Goal: Transaction & Acquisition: Subscribe to service/newsletter

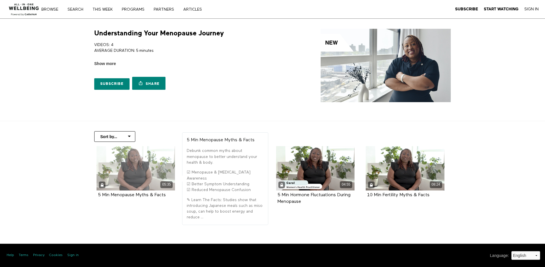
click at [131, 173] on div "05:35" at bounding box center [136, 168] width 79 height 44
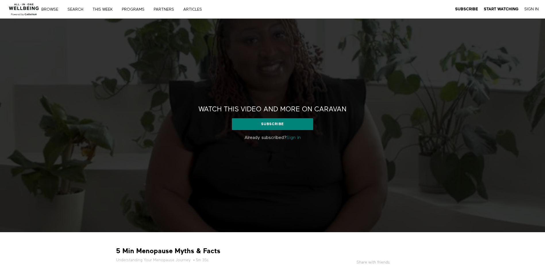
click at [292, 138] on link "Sign in" at bounding box center [293, 137] width 14 height 5
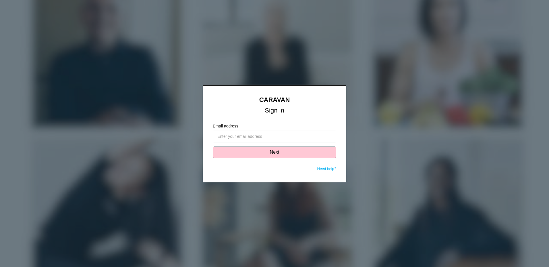
click at [234, 136] on input "Email address" at bounding box center [275, 136] width 124 height 11
type input "[PERSON_NAME][EMAIL_ADDRESS][PERSON_NAME][DOMAIN_NAME]"
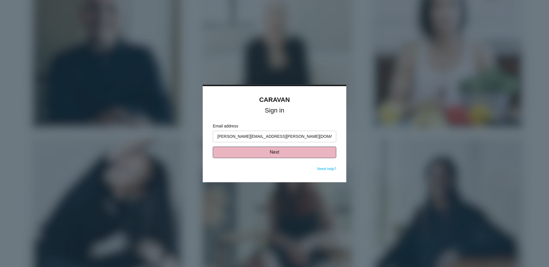
click at [249, 152] on button "Next" at bounding box center [275, 152] width 124 height 11
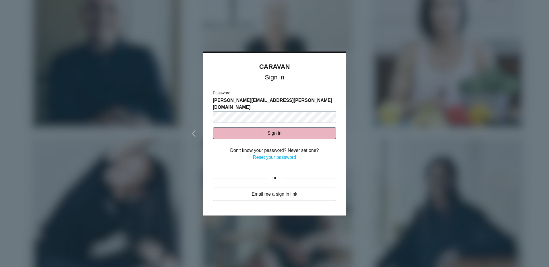
click at [257, 128] on button "Sign in" at bounding box center [275, 132] width 124 height 11
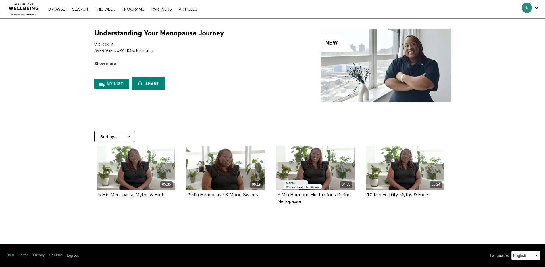
click at [342, 57] on img at bounding box center [386, 65] width 130 height 73
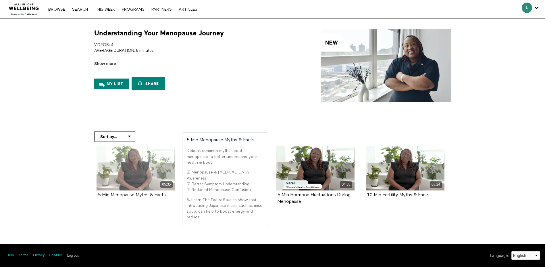
click at [121, 172] on div "05:35" at bounding box center [136, 168] width 79 height 44
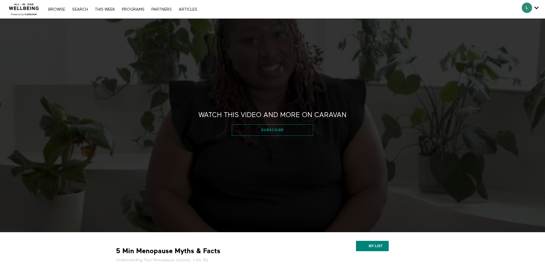
click at [259, 131] on link "Subscribe" at bounding box center [272, 129] width 81 height 11
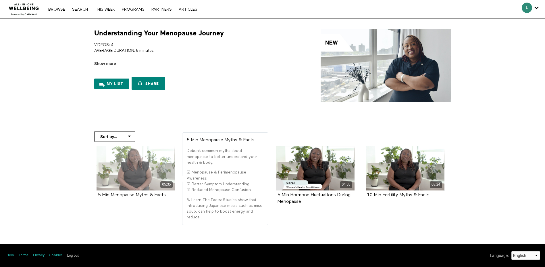
click at [142, 169] on div "05:35" at bounding box center [136, 168] width 79 height 44
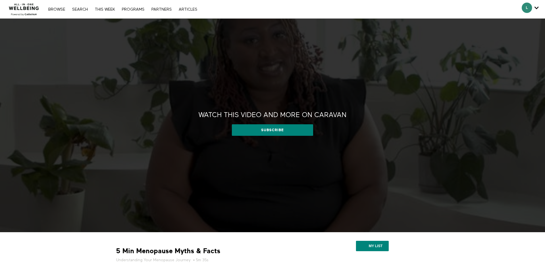
click at [161, 106] on div "Watch this video and more on CARAVAN Watch this video and more on CARAVAN Subsc…" at bounding box center [272, 125] width 545 height 213
click at [536, 8] on icon "Secondary" at bounding box center [536, 7] width 4 height 9
click at [536, 7] on icon "Secondary" at bounding box center [536, 7] width 4 height 9
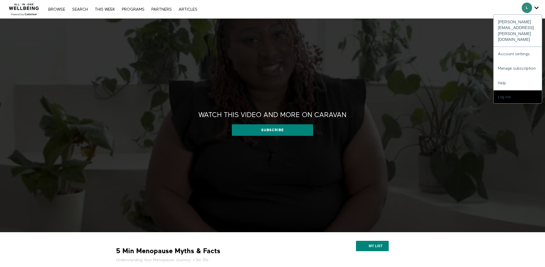
click at [526, 6] on span "Secondary" at bounding box center [527, 8] width 10 height 10
click at [534, 7] on div "L" at bounding box center [530, 8] width 17 height 10
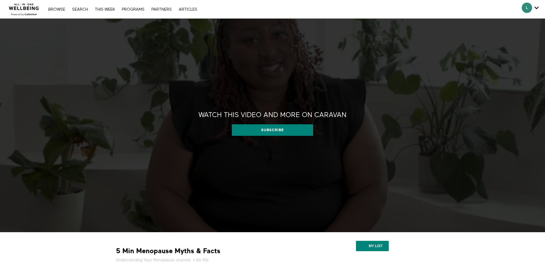
click at [524, 41] on div "Watch this video and more on CARAVAN Watch this video and more on CARAVAN Subsc…" at bounding box center [272, 125] width 545 height 213
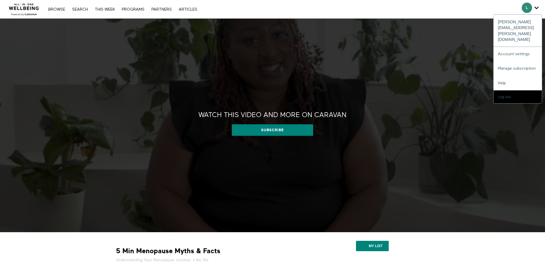
click at [529, 5] on span "Secondary" at bounding box center [527, 8] width 10 height 10
click at [514, 61] on link "Manage subscription" at bounding box center [518, 68] width 48 height 14
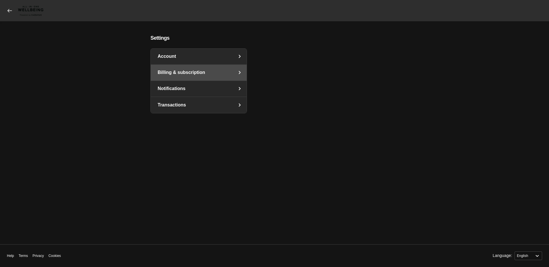
select select "en"
click at [365, 134] on div "Your subscription is managed by [PERSON_NAME] To manage your subscription, cont…" at bounding box center [330, 132] width 138 height 195
click at [396, 107] on div "Your subscription is managed by [PERSON_NAME] To manage your subscription, cont…" at bounding box center [330, 132] width 138 height 195
click at [9, 10] on icon at bounding box center [10, 11] width 6 height 6
